Goal: Check status: Check status

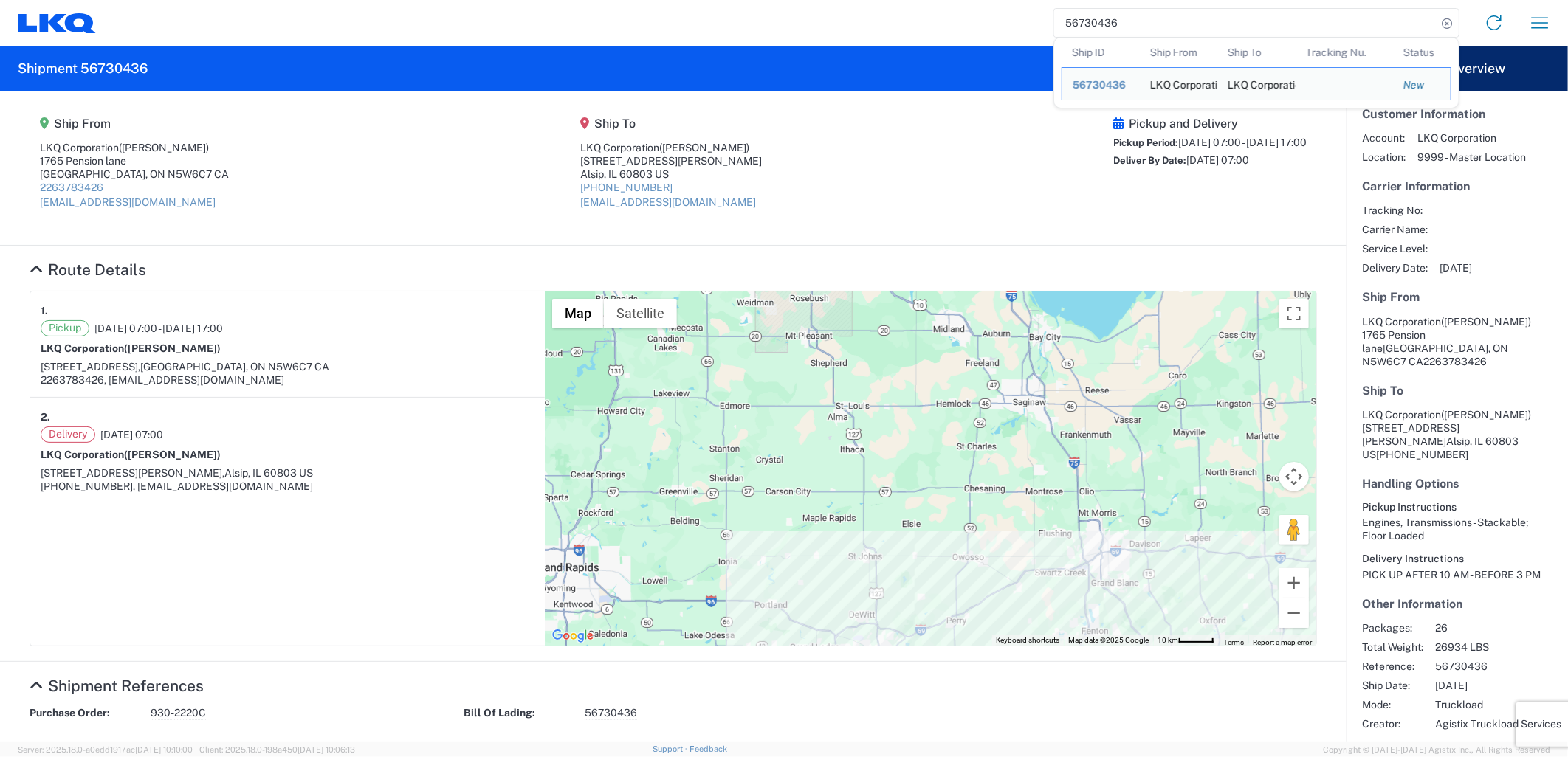
drag, startPoint x: 1124, startPoint y: 23, endPoint x: 1006, endPoint y: 24, distance: 118.0
click at [1006, 24] on div "56730436 Ship ID Ship From Ship To Tracking Nu. Status Ship ID 56730436 Ship Fr…" at bounding box center [829, 23] width 1467 height 35
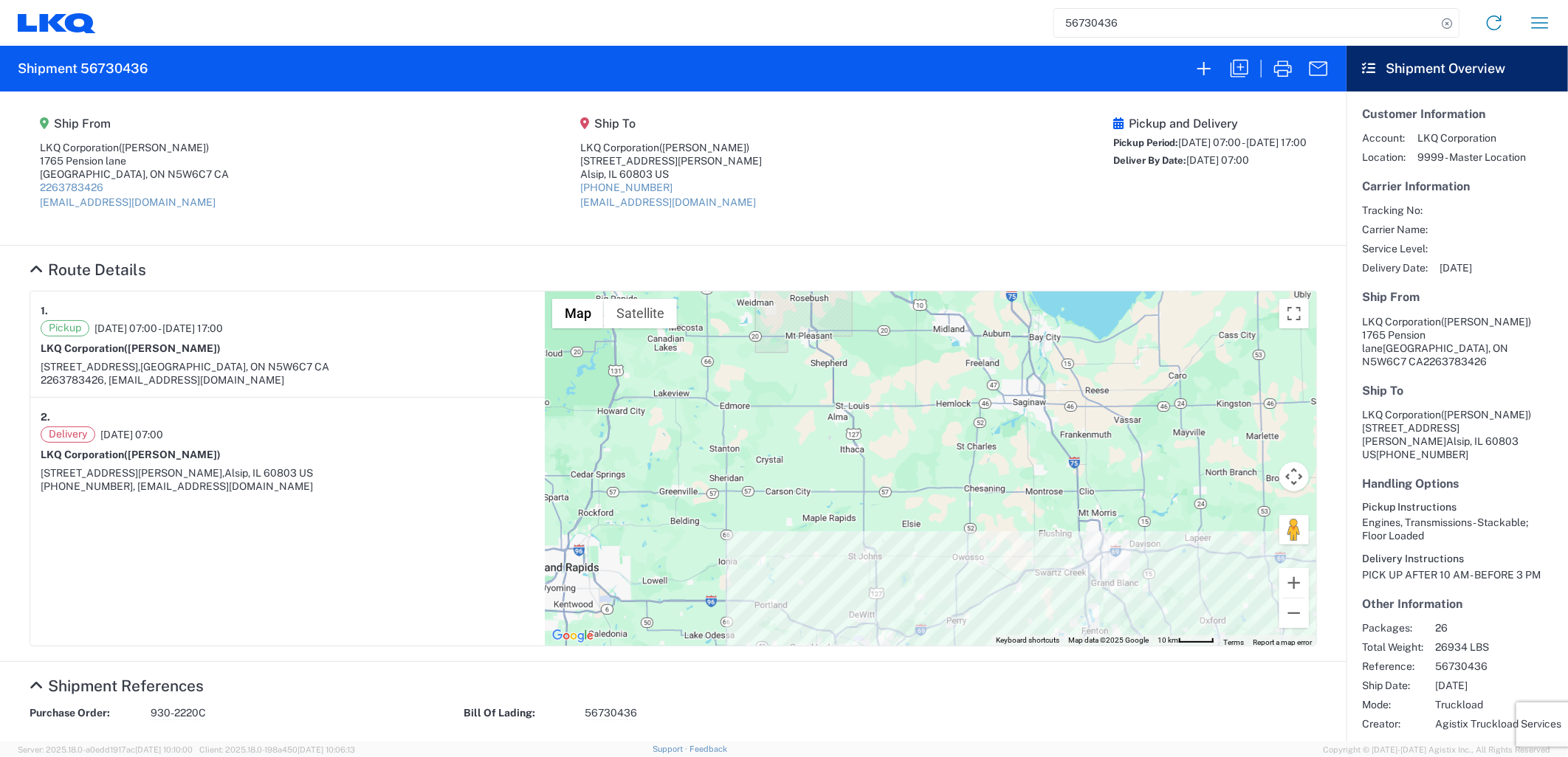
click at [1107, 19] on input "56730436" at bounding box center [1245, 23] width 382 height 28
click at [1125, 19] on input "56730436" at bounding box center [1245, 23] width 382 height 28
click at [1193, 34] on input "56730436" at bounding box center [1245, 23] width 382 height 28
click at [1194, 34] on input "56730436" at bounding box center [1245, 23] width 382 height 28
click at [1183, 23] on input "56730436" at bounding box center [1245, 23] width 382 height 28
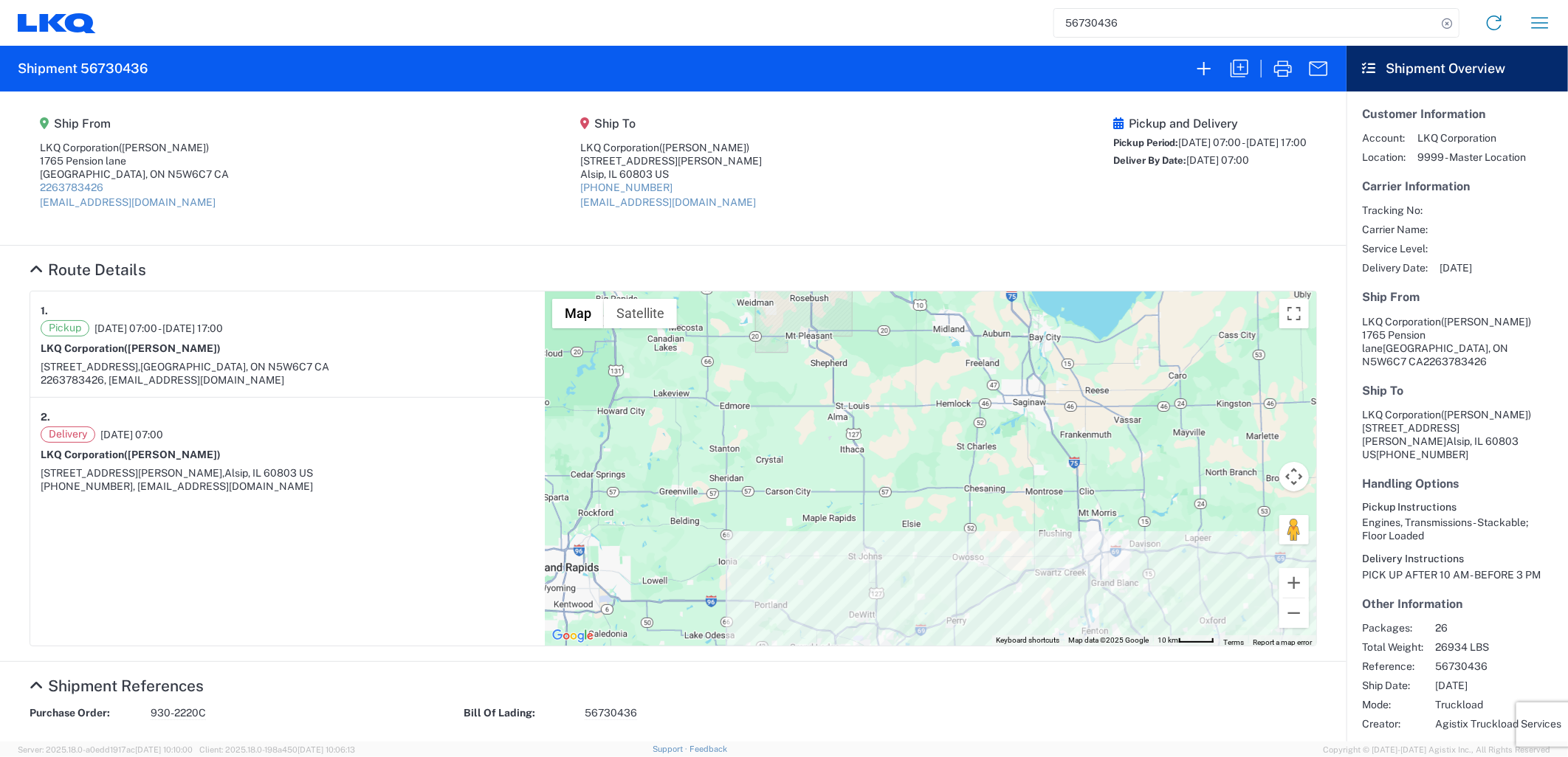
click at [1183, 23] on input "56730436" at bounding box center [1245, 23] width 382 height 28
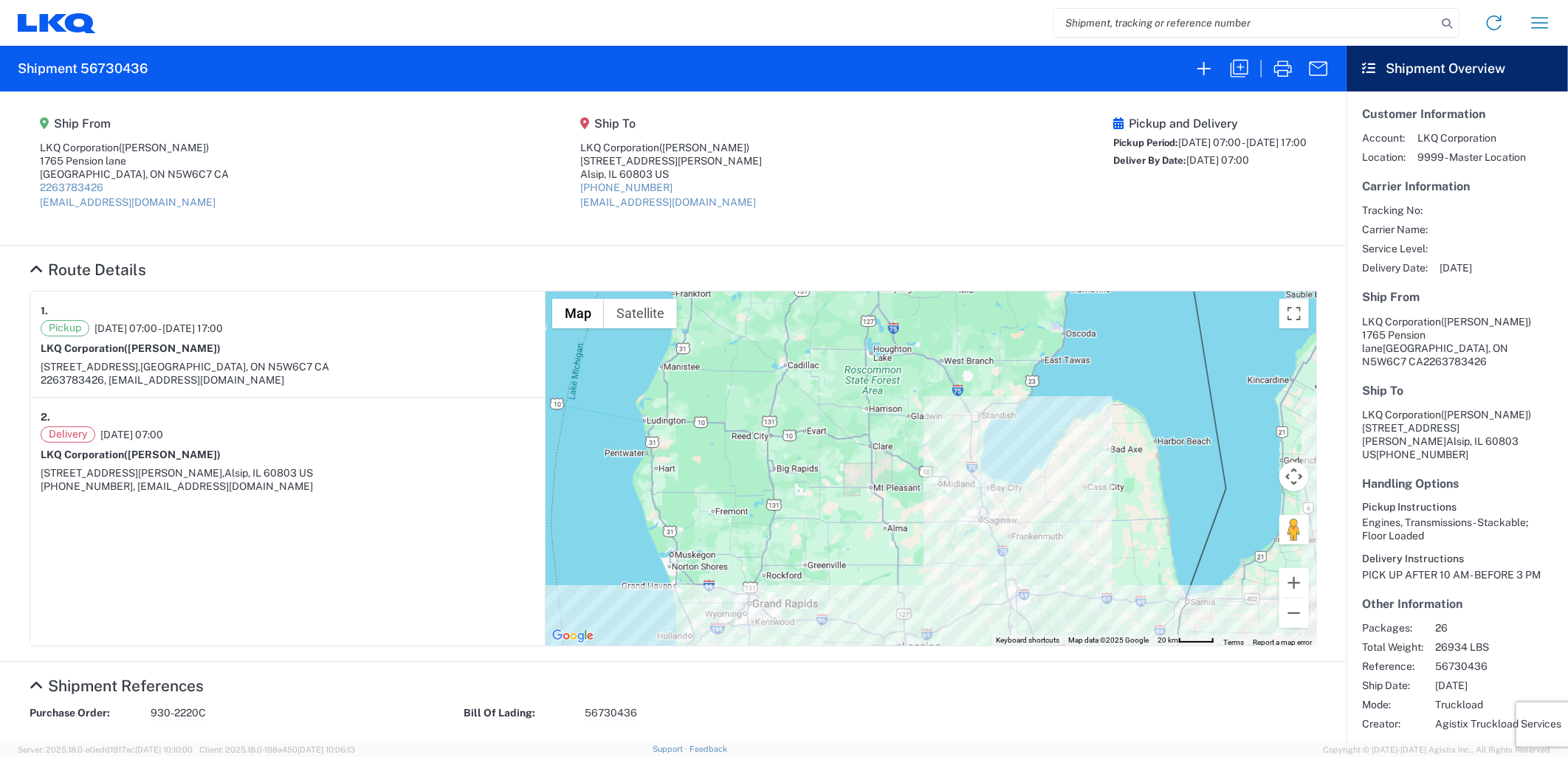
click at [1125, 23] on input "search" at bounding box center [1245, 23] width 382 height 28
paste input "56730436"
type input "56730436"
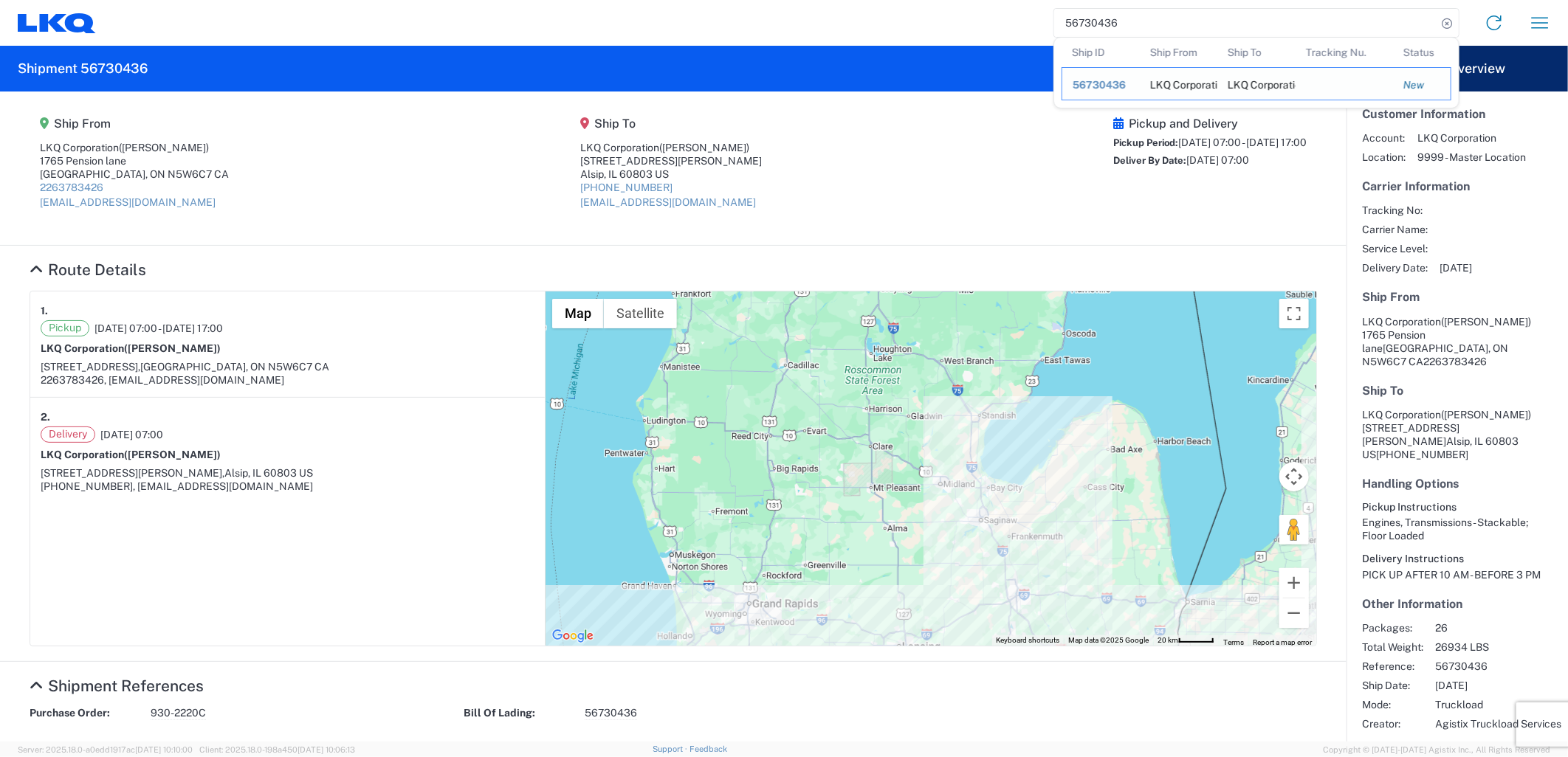
click at [1100, 86] on span "56730436" at bounding box center [1099, 84] width 53 height 12
